Goal: Task Accomplishment & Management: Complete application form

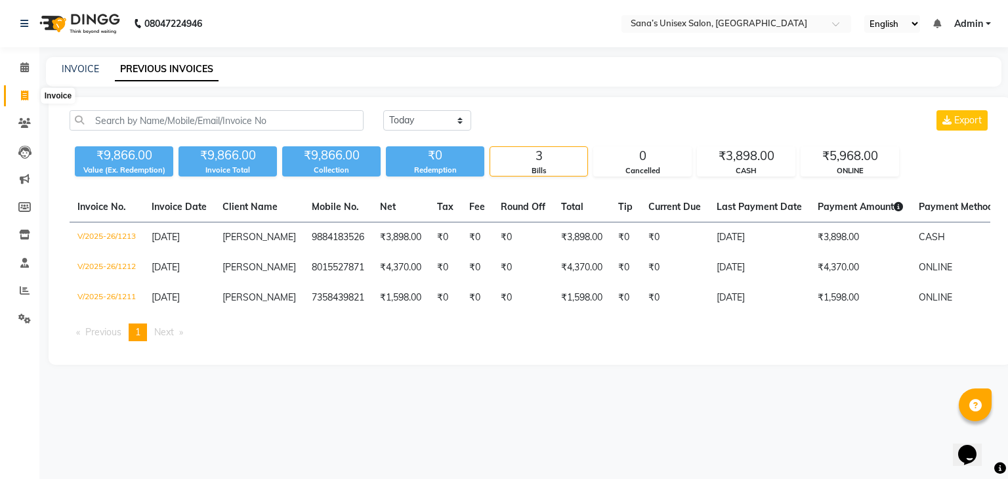
click at [13, 92] on span at bounding box center [24, 96] width 23 height 15
select select "service"
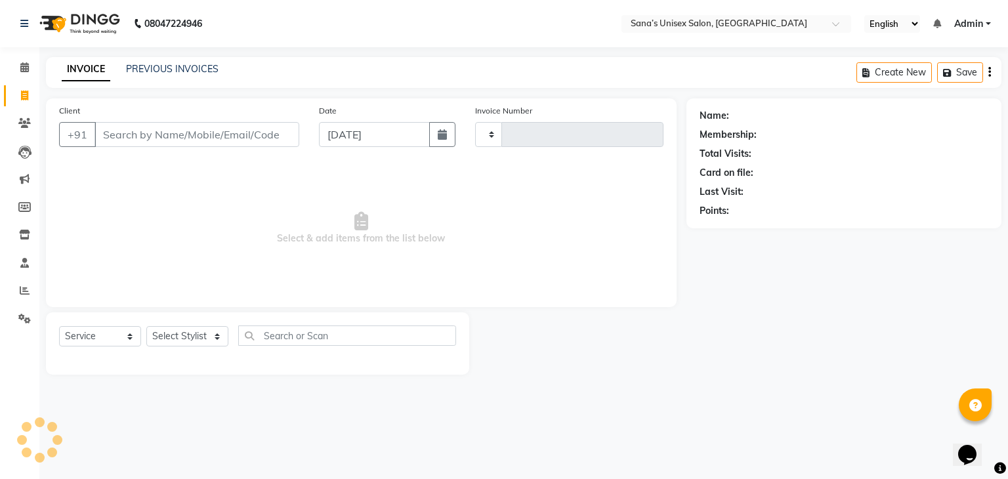
type input "1214"
select select "6091"
click at [200, 338] on select "Select Stylist anjali beauty MADHU [PERSON_NAME] (BEAUTY THERAPIST) [PERSON_NAM…" at bounding box center [195, 336] width 99 height 20
select select "47419"
click at [146, 327] on select "Select Stylist anjali beauty MADHU [PERSON_NAME] (BEAUTY THERAPIST) [PERSON_NAM…" at bounding box center [195, 336] width 99 height 20
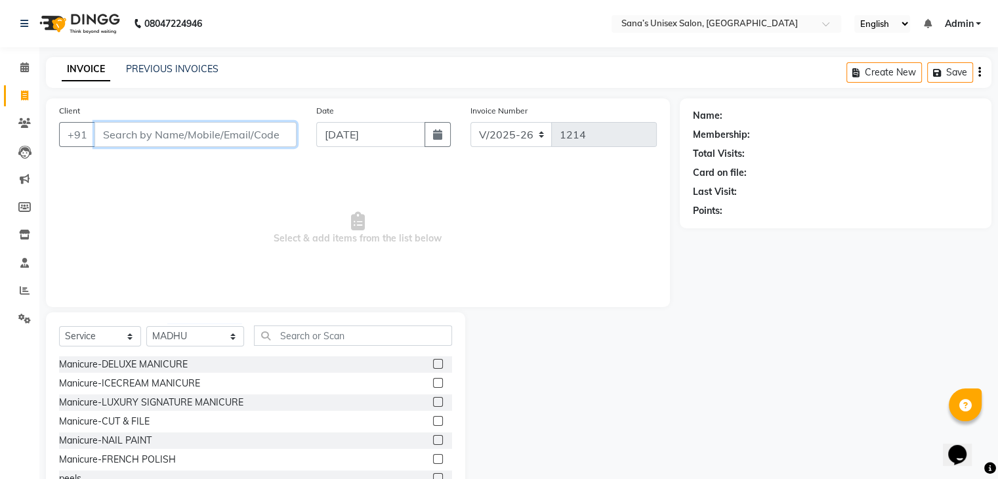
click at [247, 131] on input "Client" at bounding box center [195, 134] width 202 height 25
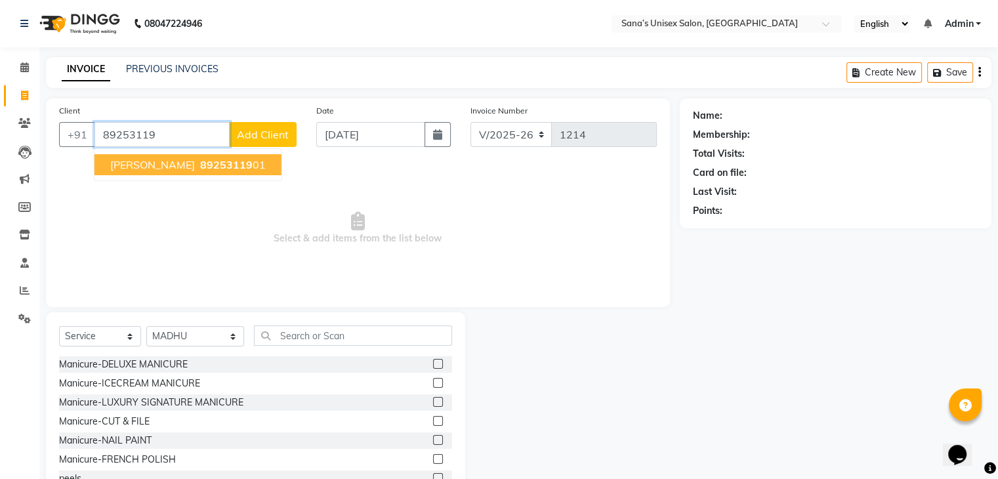
click at [227, 169] on button "[PERSON_NAME] 89253119 01" at bounding box center [187, 164] width 187 height 21
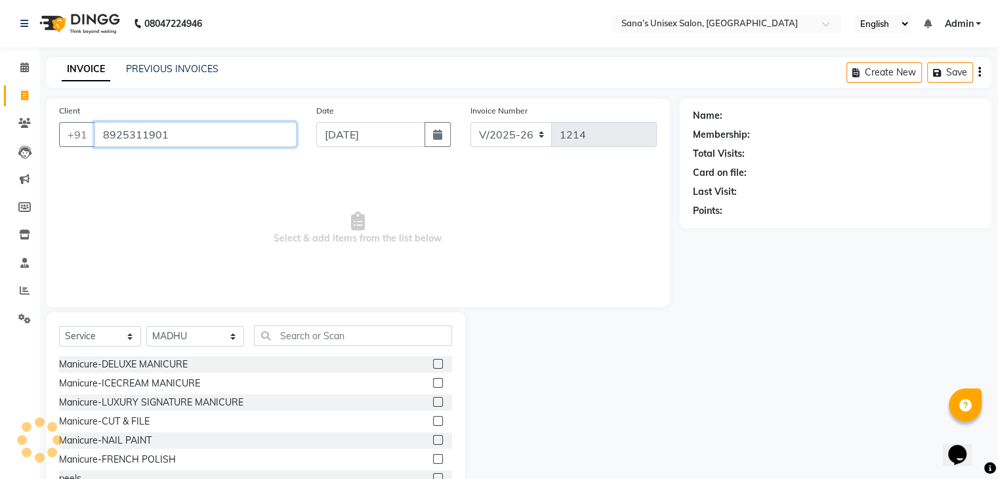
type input "8925311901"
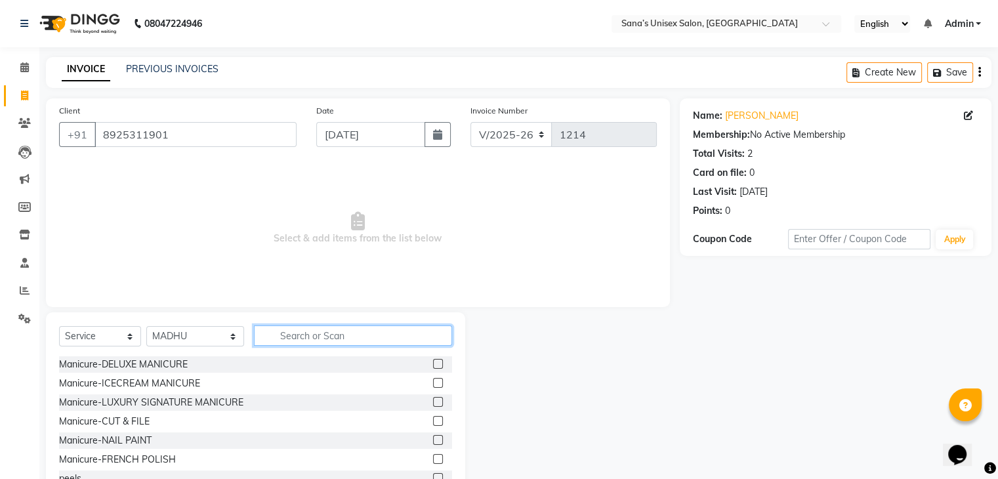
click at [320, 342] on input "text" at bounding box center [352, 335] width 197 height 20
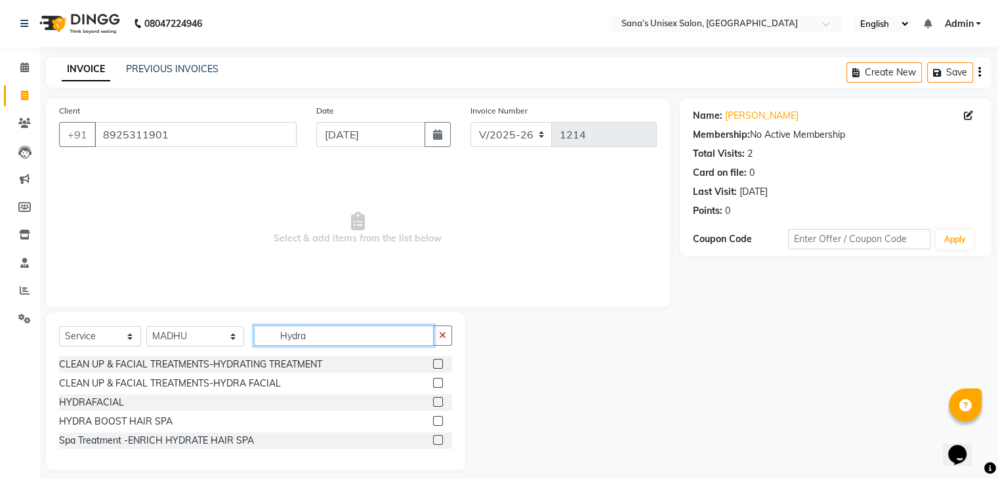
type input "Hydra"
click at [438, 401] on label at bounding box center [438, 402] width 10 height 10
click at [438, 401] on input "checkbox" at bounding box center [437, 402] width 9 height 9
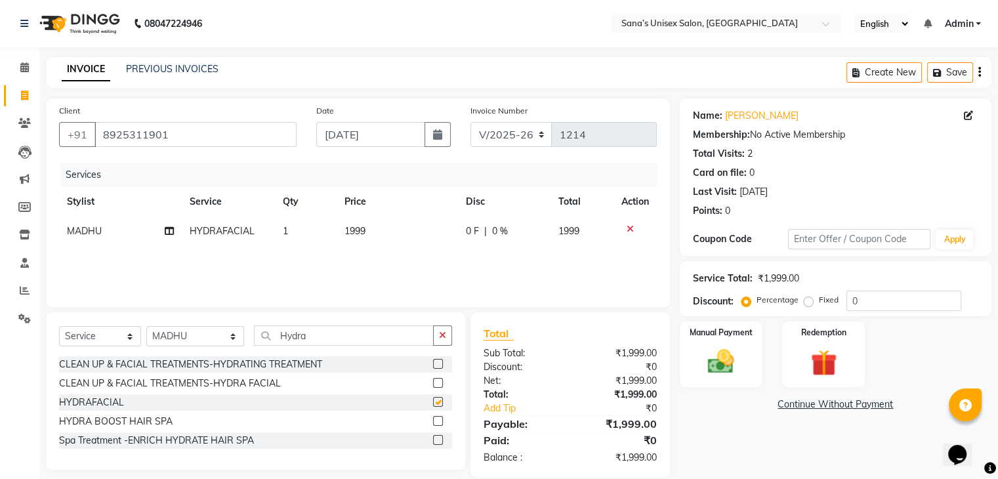
checkbox input "false"
click at [361, 216] on th "Price" at bounding box center [397, 202] width 121 height 30
click at [390, 232] on td "1999" at bounding box center [397, 231] width 121 height 30
select select "47419"
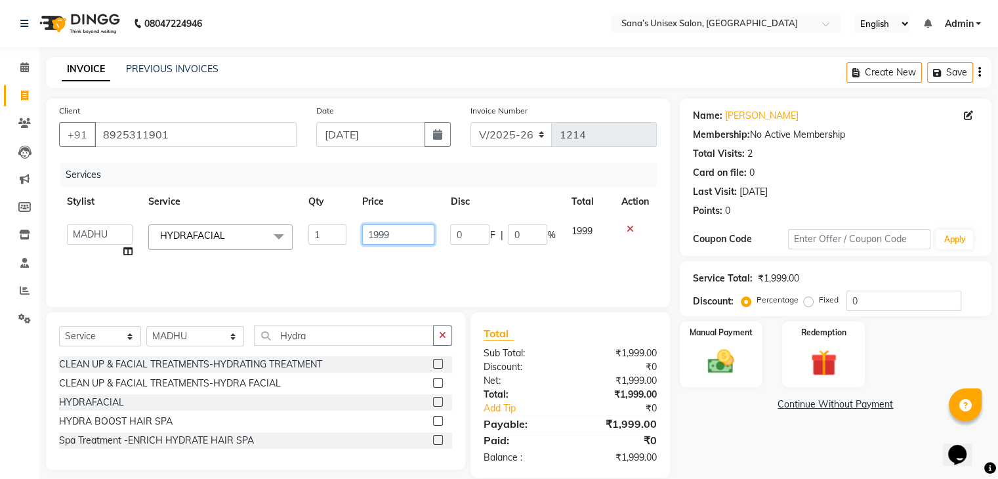
drag, startPoint x: 358, startPoint y: 245, endPoint x: 350, endPoint y: 248, distance: 9.1
click at [348, 247] on tr "anjali beauty MADHU [PERSON_NAME] (BEAUTY THERAPIST) [PERSON_NAME] NivethaKarth…" at bounding box center [358, 241] width 598 height 50
type input "999"
click at [348, 250] on div "Services Stylist Service Qty Price Disc Total Action anjali beauty MADHU [PERSO…" at bounding box center [358, 228] width 598 height 131
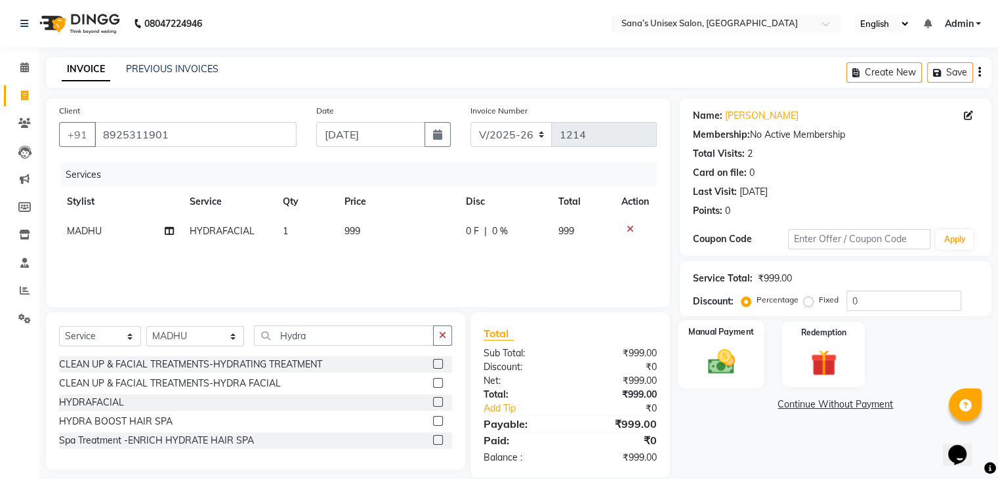
click at [758, 362] on div "Manual Payment" at bounding box center [721, 354] width 86 height 68
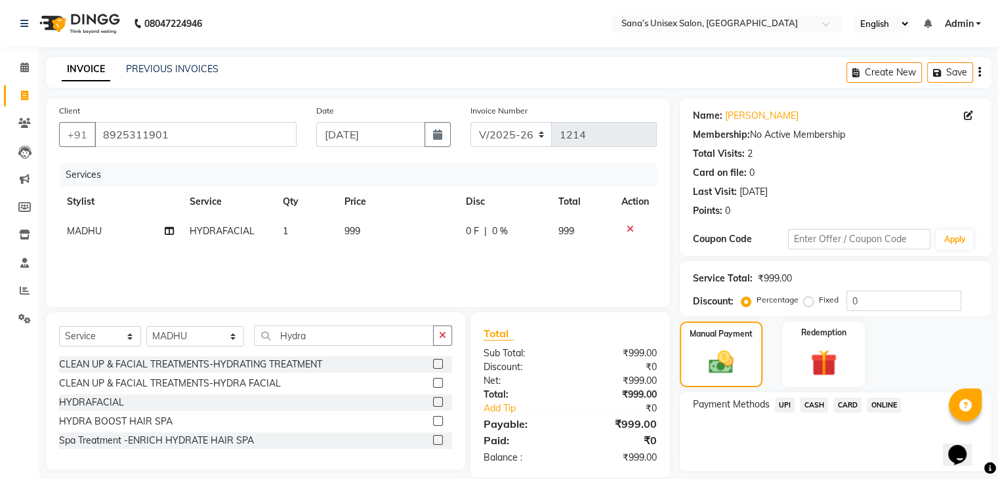
click at [810, 404] on span "CASH" at bounding box center [814, 405] width 28 height 15
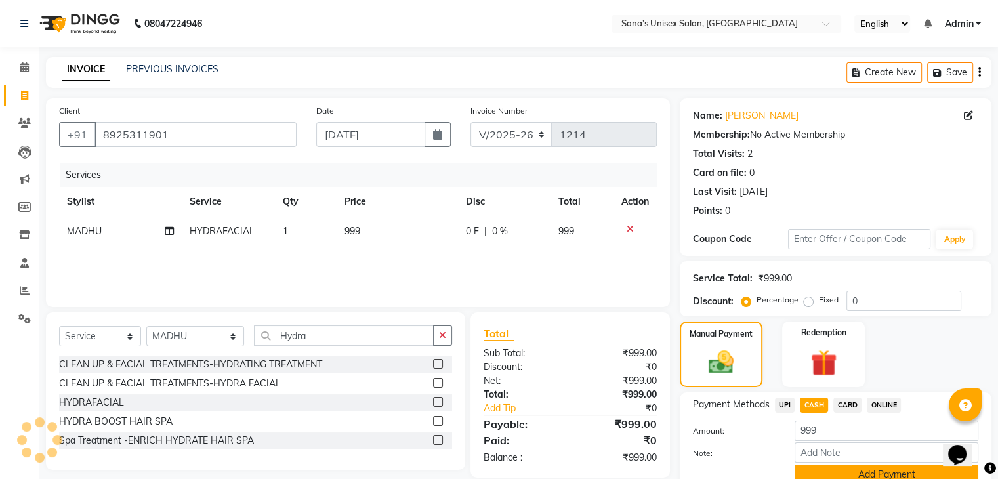
click at [825, 469] on button "Add Payment" at bounding box center [886, 474] width 184 height 20
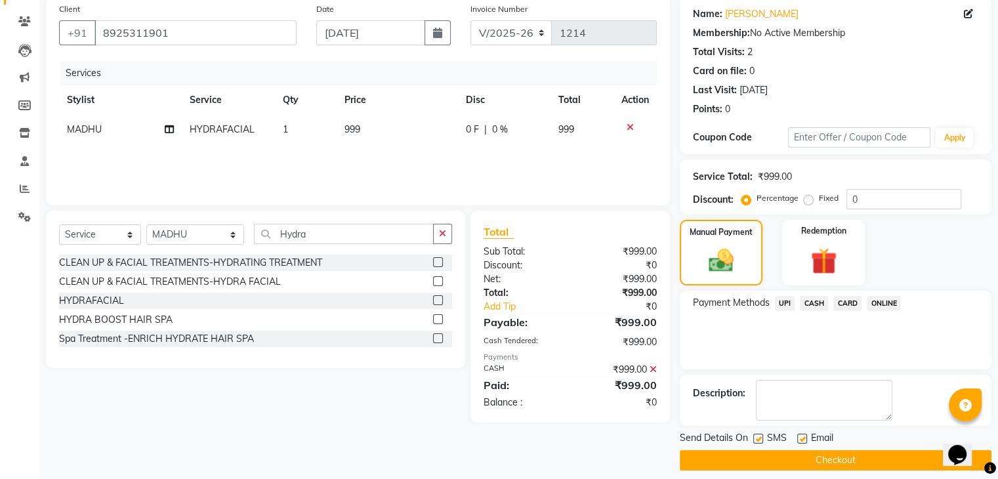
scroll to position [112, 0]
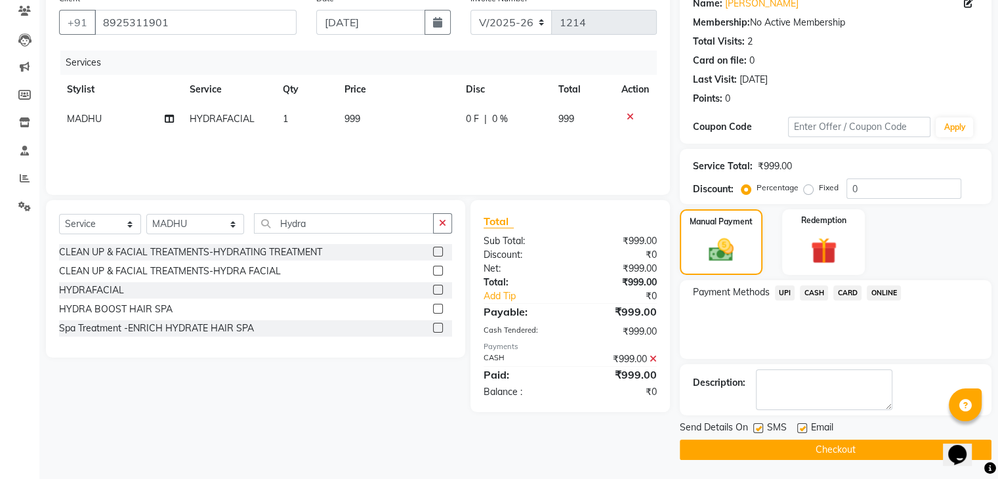
drag, startPoint x: 829, startPoint y: 470, endPoint x: 989, endPoint y: 324, distance: 216.4
click at [989, 324] on div "Payment Methods UPI CASH CARD ONLINE" at bounding box center [836, 319] width 312 height 79
click at [846, 447] on button "Checkout" at bounding box center [836, 450] width 312 height 20
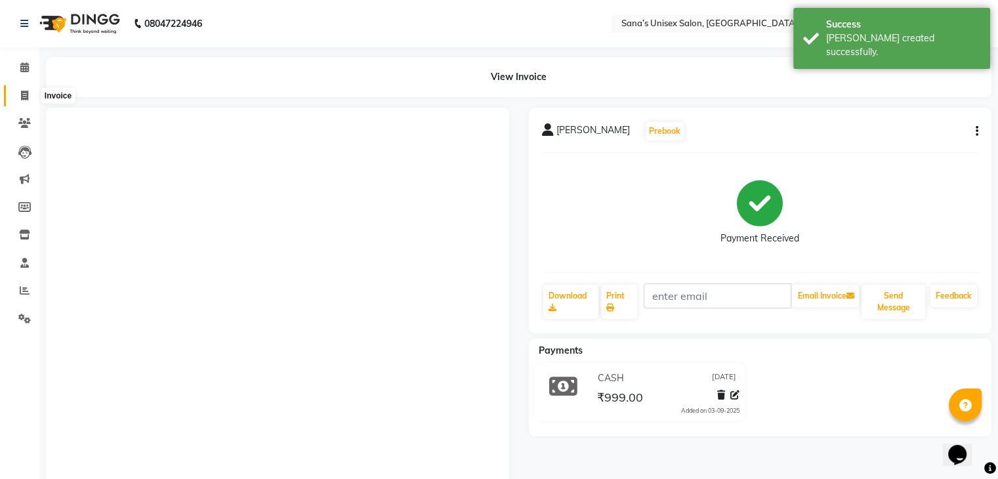
click at [25, 95] on icon at bounding box center [24, 96] width 7 height 10
select select "service"
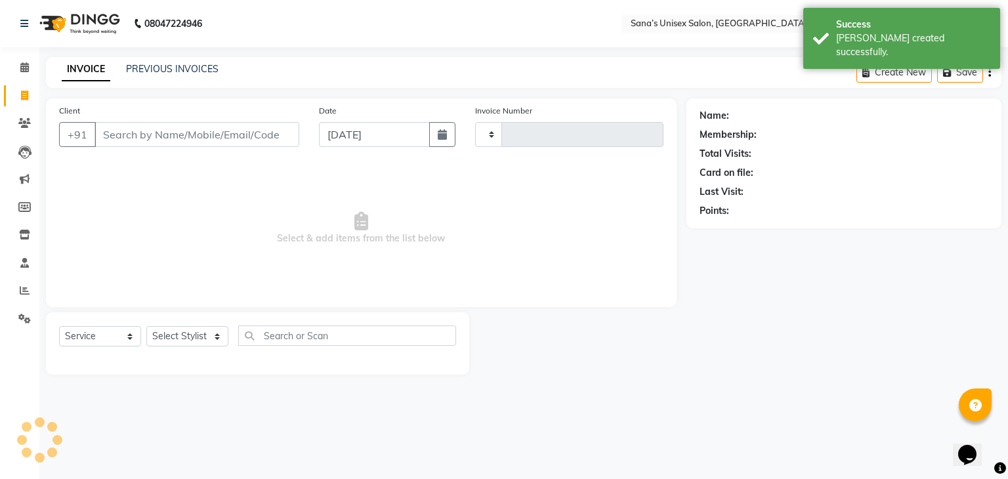
type input "1215"
select select "6091"
click at [188, 73] on link "PREVIOUS INVOICES" at bounding box center [172, 69] width 92 height 12
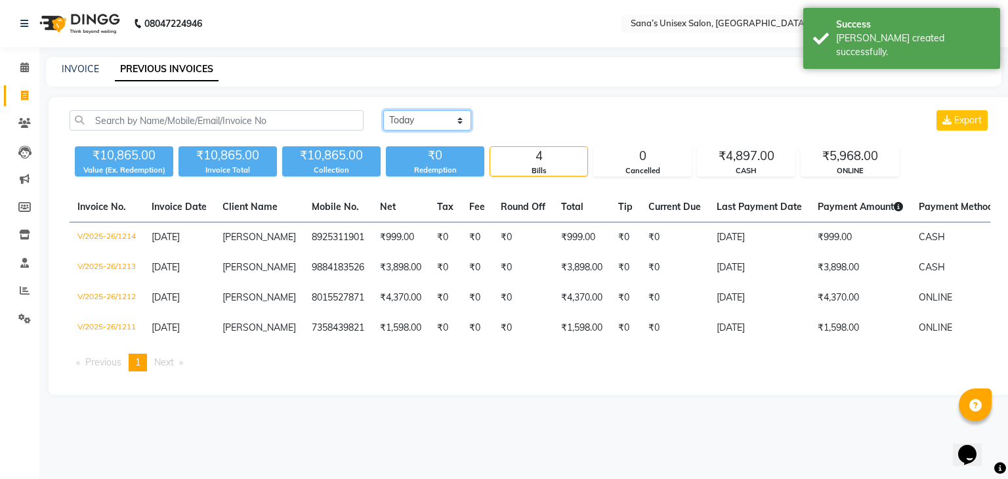
click at [425, 121] on select "[DATE] [DATE] Custom Range" at bounding box center [427, 120] width 88 height 20
select select "range"
click at [383, 110] on select "[DATE] [DATE] Custom Range" at bounding box center [427, 120] width 88 height 20
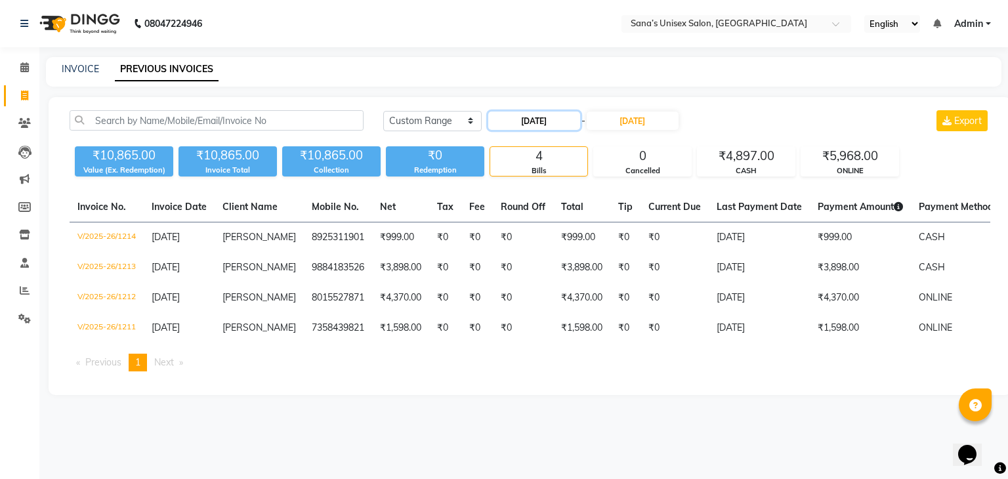
click at [517, 116] on input "[DATE]" at bounding box center [534, 121] width 92 height 18
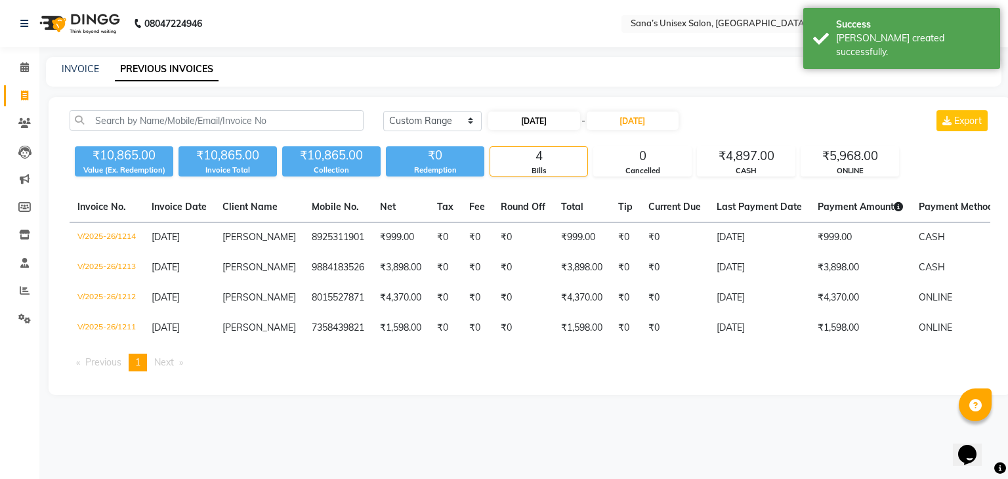
select select "9"
select select "2025"
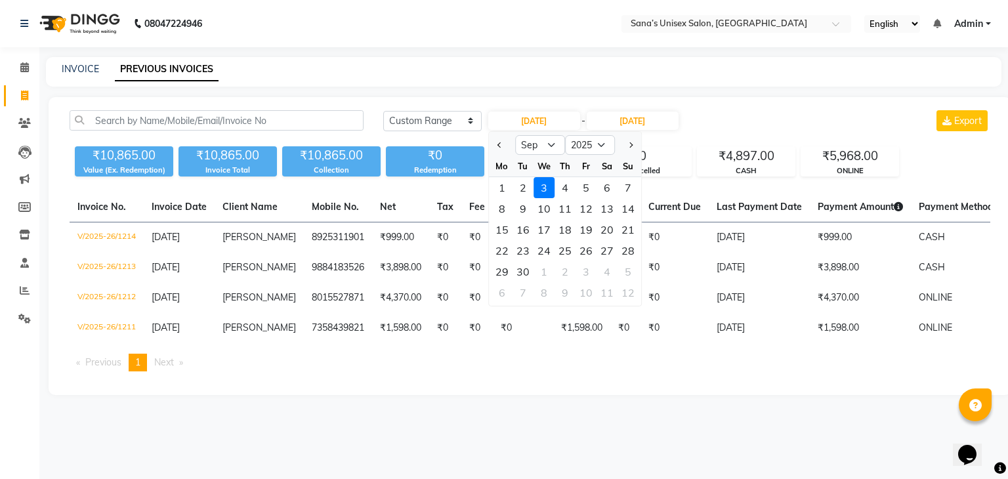
click at [492, 186] on div "1" at bounding box center [501, 187] width 21 height 21
type input "[DATE]"
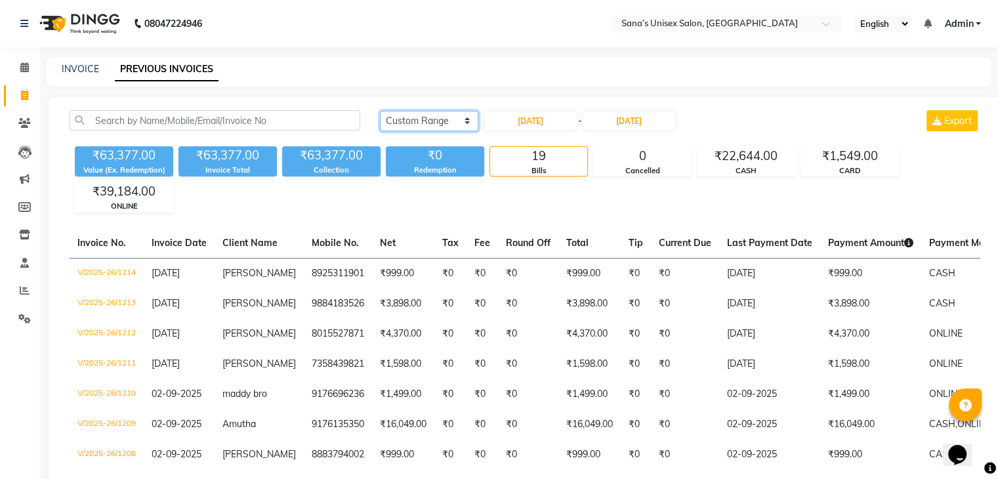
click at [412, 118] on select "[DATE] [DATE] Custom Range" at bounding box center [429, 121] width 98 height 20
select select "[DATE]"
click at [380, 111] on select "[DATE] [DATE] Custom Range" at bounding box center [429, 121] width 98 height 20
